Goal: Information Seeking & Learning: Learn about a topic

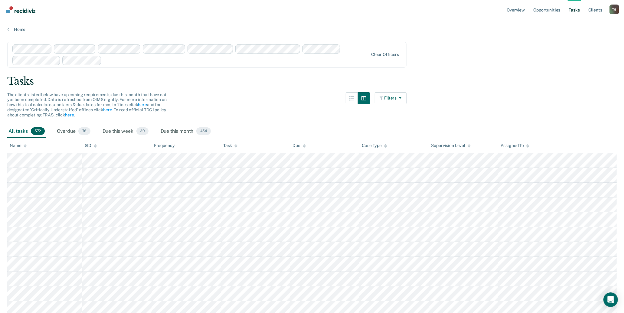
click at [306, 147] on icon at bounding box center [304, 146] width 3 height 4
click at [305, 146] on icon at bounding box center [304, 146] width 3 height 4
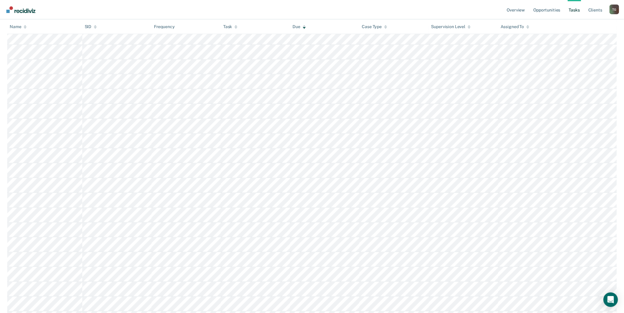
scroll to position [975, 0]
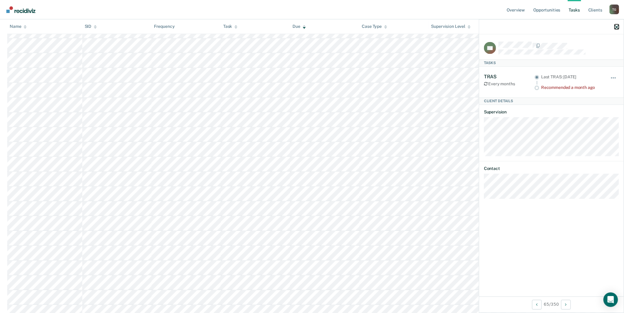
click at [618, 25] on icon "button" at bounding box center [617, 27] width 4 height 4
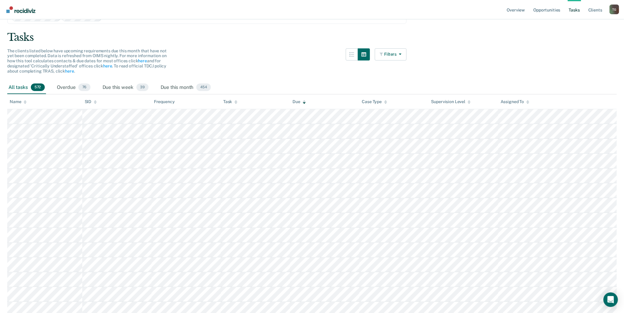
scroll to position [0, 0]
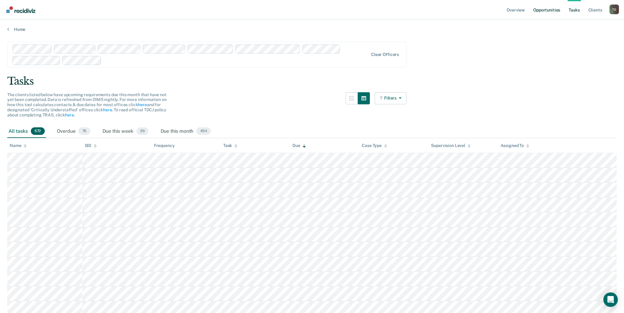
click at [541, 10] on link "Opportunities" at bounding box center [546, 9] width 29 height 19
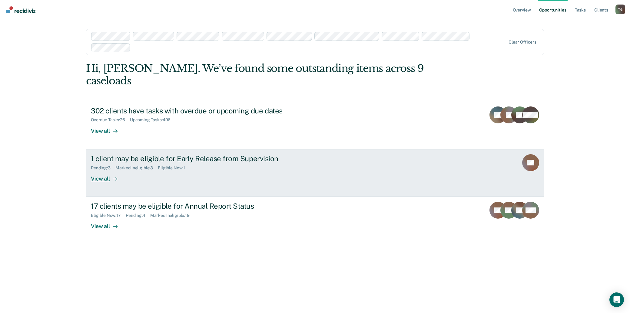
click at [511, 157] on link "1 client may be eligible for Early Release from Supervision Pending : 3 Marked …" at bounding box center [315, 173] width 458 height 48
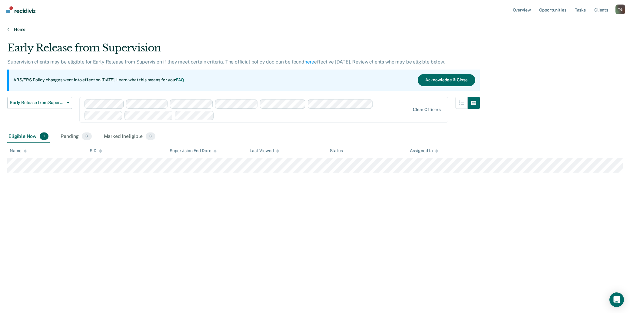
click at [20, 28] on link "Home" at bounding box center [314, 29] width 615 height 5
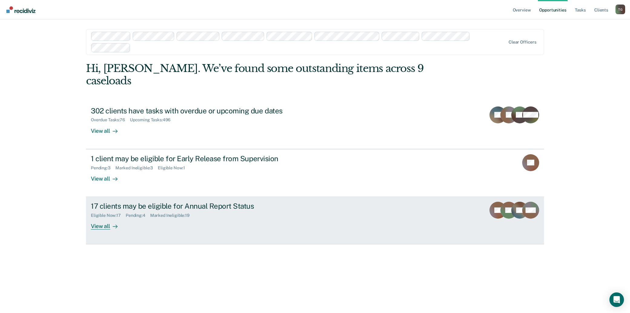
click at [240, 211] on div "Eligible Now : 17 Pending : 4 Marked Ineligible : 19" at bounding box center [197, 215] width 212 height 8
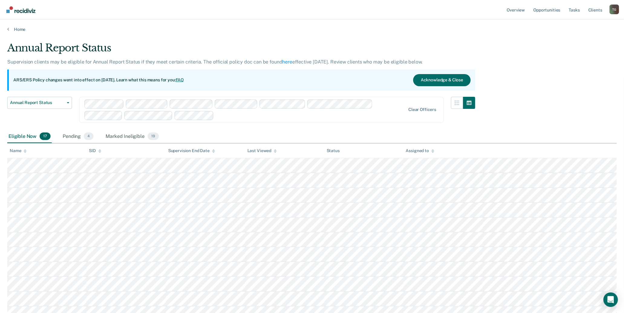
scroll to position [96, 0]
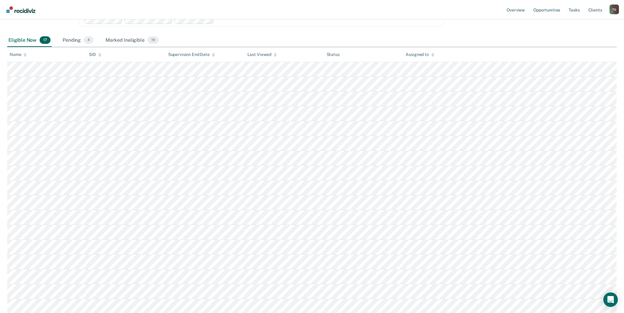
drag, startPoint x: 277, startPoint y: 137, endPoint x: 504, endPoint y: 57, distance: 240.6
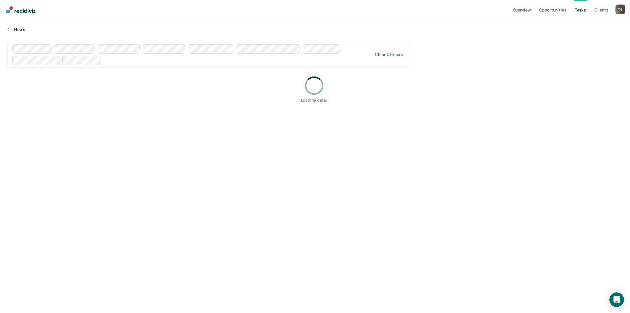
click at [17, 28] on link "Home" at bounding box center [314, 29] width 615 height 5
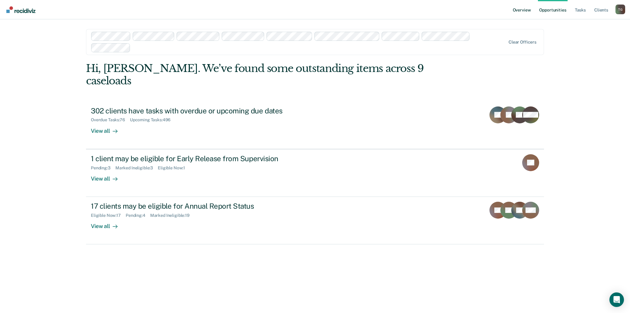
click at [524, 10] on link "Overview" at bounding box center [521, 9] width 21 height 19
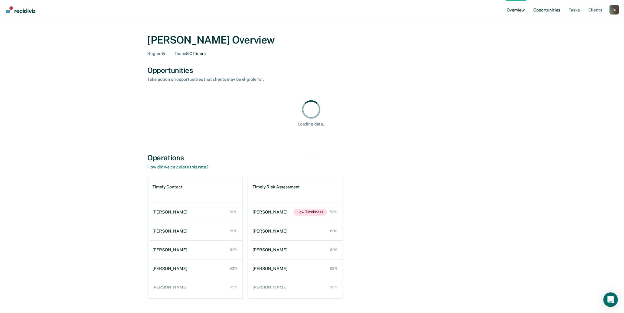
click at [548, 8] on link "Opportunities" at bounding box center [546, 9] width 29 height 19
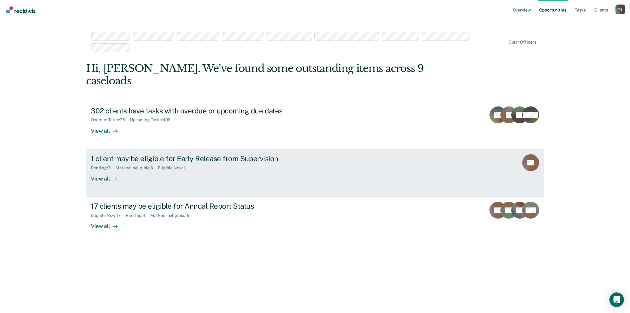
click at [107, 170] on div "View all" at bounding box center [108, 176] width 34 height 12
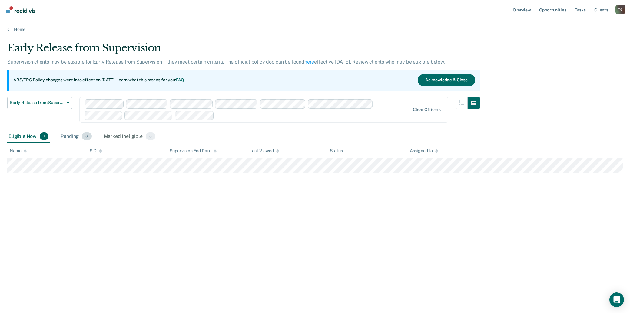
click at [86, 137] on span "3" at bounding box center [87, 137] width 10 height 8
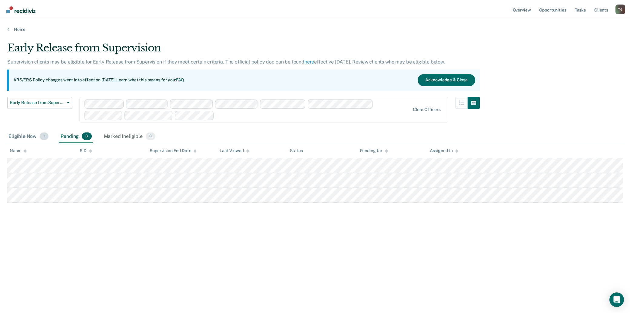
click at [43, 137] on span "1" at bounding box center [44, 137] width 9 height 8
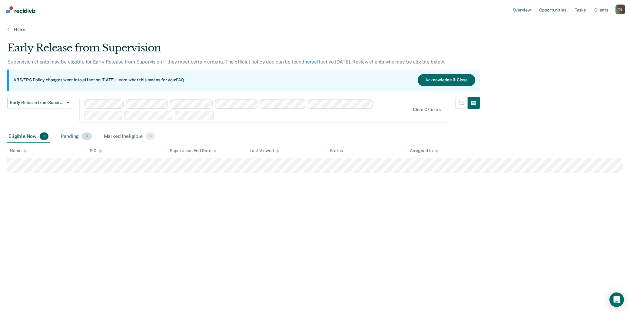
click at [87, 135] on span "3" at bounding box center [87, 137] width 10 height 8
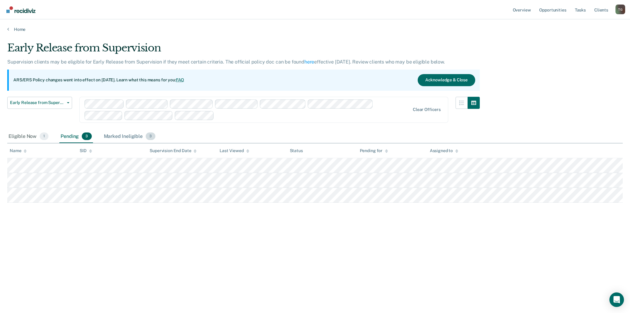
click at [133, 136] on div "Marked Ineligible 3" at bounding box center [130, 136] width 54 height 13
click at [552, 11] on link "Opportunities" at bounding box center [552, 9] width 29 height 19
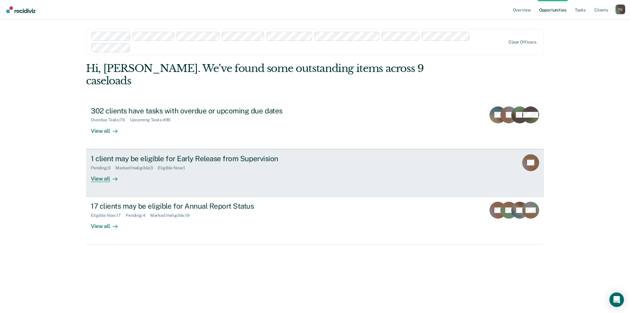
click at [106, 170] on div "View all" at bounding box center [108, 176] width 34 height 12
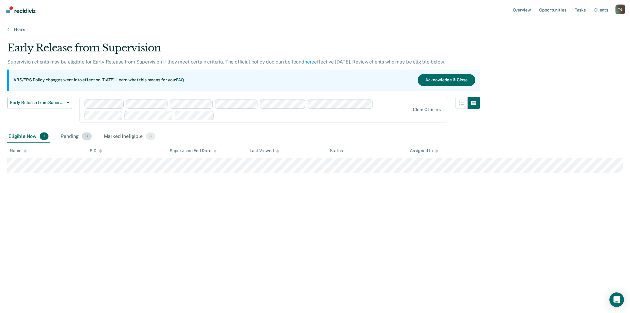
click at [71, 136] on div "Pending 3" at bounding box center [75, 136] width 33 height 13
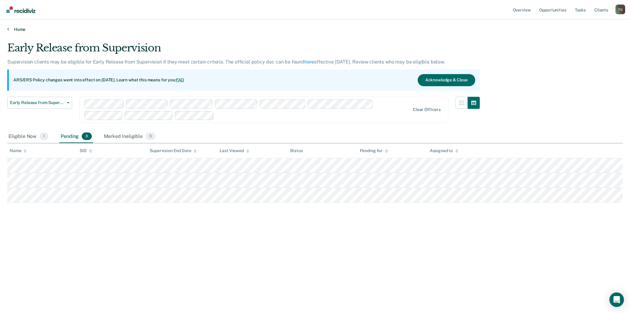
click at [14, 31] on link "Home" at bounding box center [314, 29] width 615 height 5
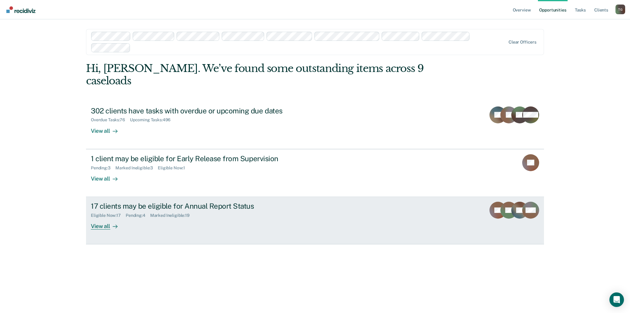
click at [185, 202] on div "17 clients may be eligible for Annual Report Status" at bounding box center [197, 206] width 212 height 9
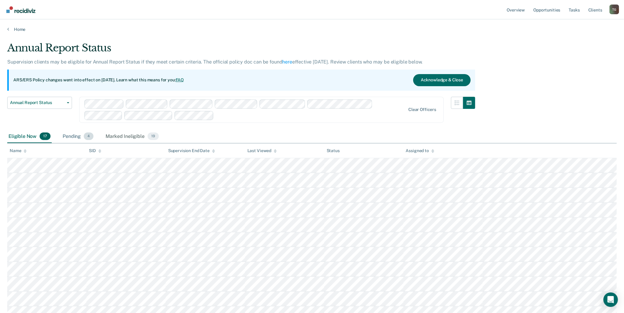
click at [83, 137] on div "Pending 4" at bounding box center [77, 136] width 33 height 13
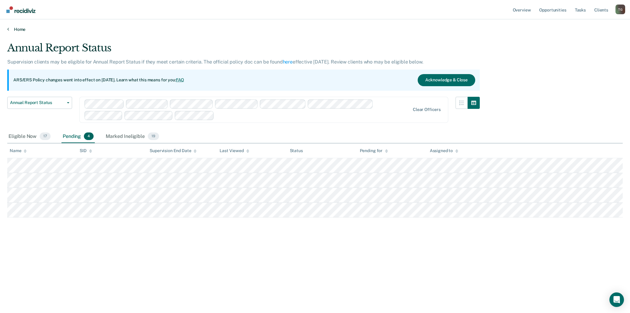
click at [25, 27] on link "Home" at bounding box center [314, 29] width 615 height 5
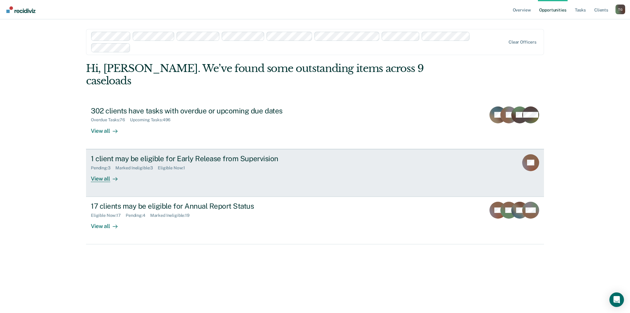
click at [150, 166] on div "Marked Ineligible : 3" at bounding box center [136, 168] width 42 height 5
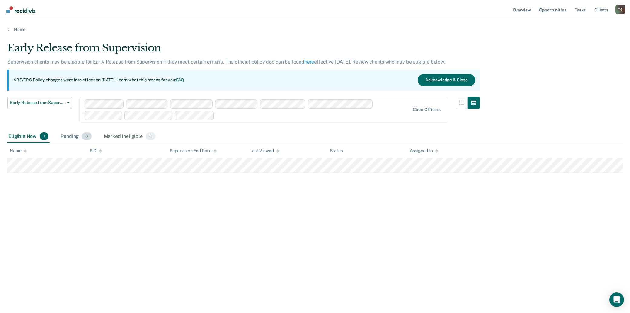
click at [80, 134] on div "Pending 3" at bounding box center [75, 136] width 33 height 13
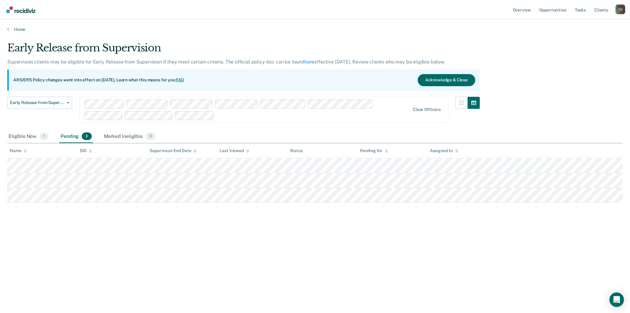
click at [20, 26] on div "Home" at bounding box center [315, 25] width 630 height 13
click at [19, 28] on link "Home" at bounding box center [314, 29] width 615 height 5
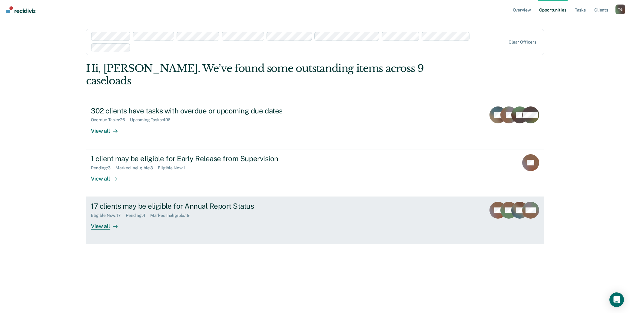
click at [206, 211] on div "17 clients may be eligible for Annual Report Status Eligible Now : 17 Pending :…" at bounding box center [204, 216] width 227 height 28
